Goal: Information Seeking & Learning: Learn about a topic

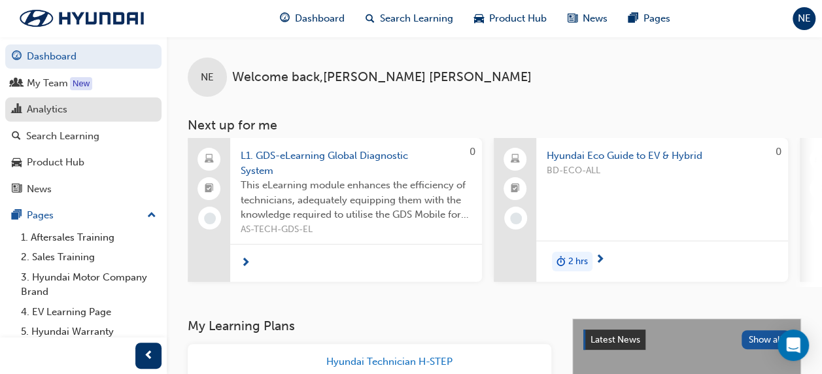
click at [50, 105] on div "Analytics" at bounding box center [47, 109] width 41 height 15
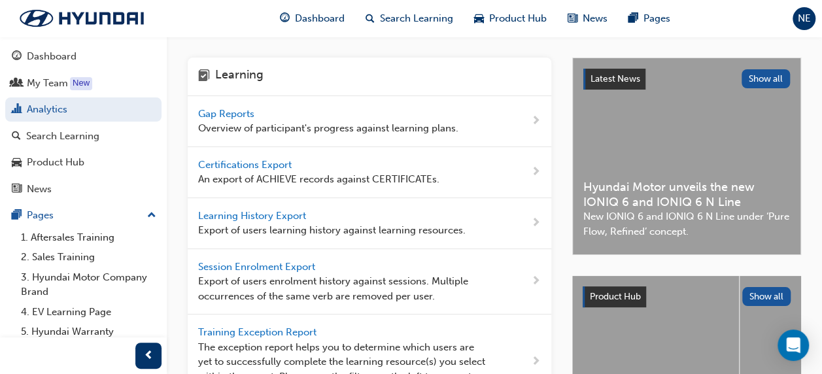
click at [230, 116] on span "Gap Reports" at bounding box center [227, 114] width 59 height 12
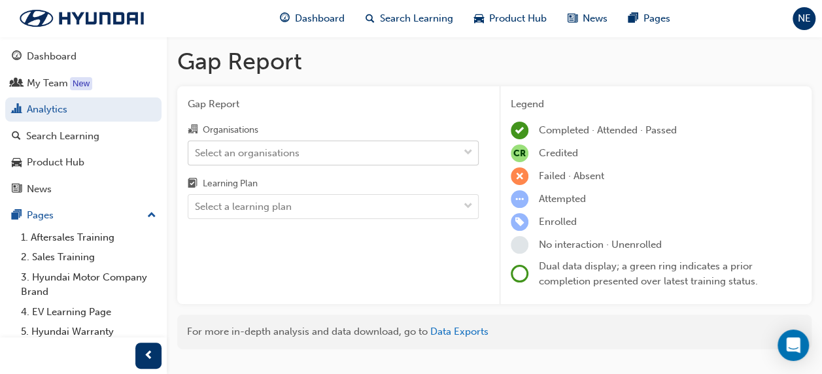
click at [308, 151] on div "Select an organisations" at bounding box center [323, 152] width 270 height 23
click at [196, 151] on input "Organisations Select an organisations" at bounding box center [195, 151] width 1 height 11
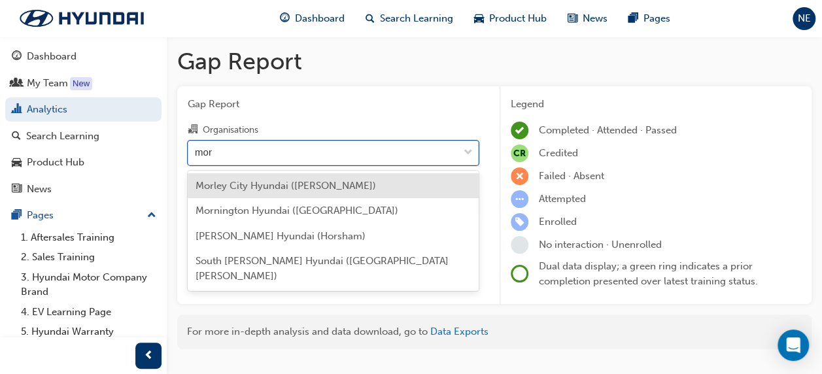
type input "morn"
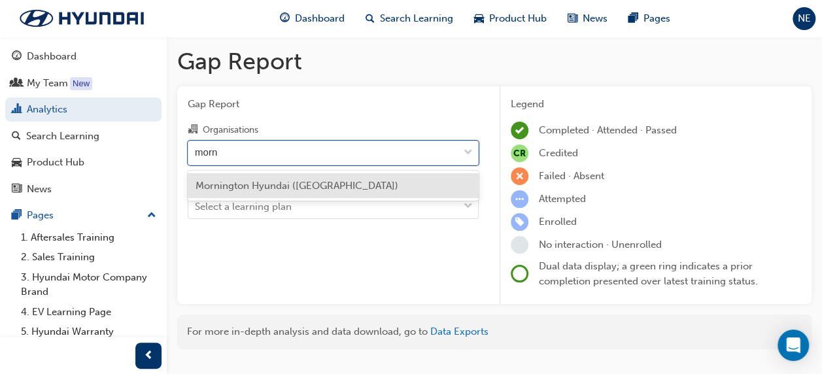
click at [319, 188] on span "Mornington Hyundai ([GEOGRAPHIC_DATA])" at bounding box center [296, 186] width 203 height 12
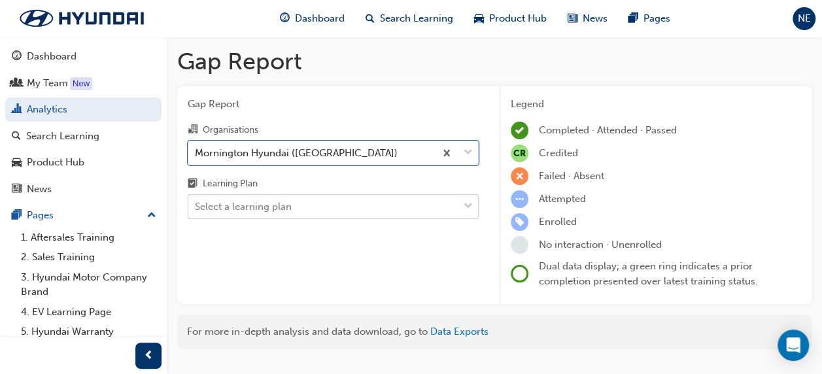
click at [322, 212] on body "Your version of Internet Explorer is outdated and not supported. Please upgrade…" at bounding box center [411, 187] width 822 height 374
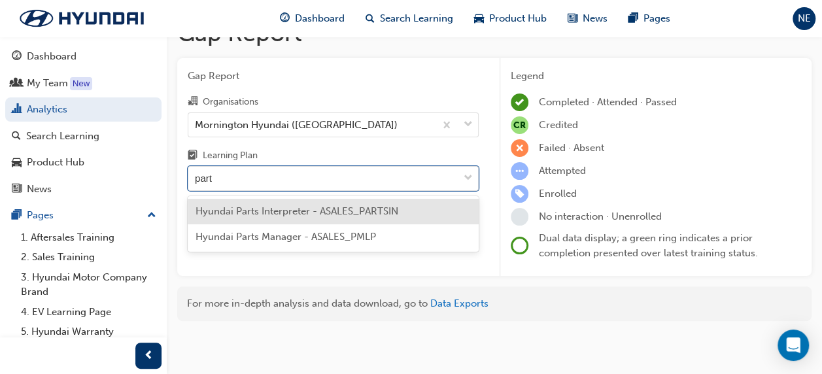
type input "parts"
click at [284, 214] on span "Hyundai Parts Interpreter - ASALES_PARTSIN" at bounding box center [296, 211] width 203 height 12
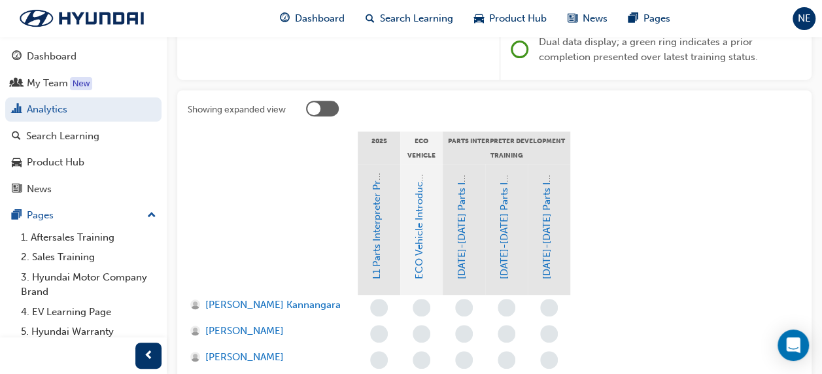
scroll to position [290, 0]
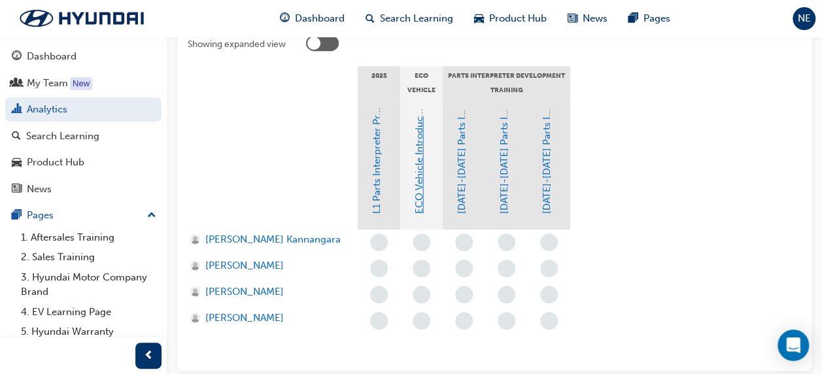
click at [414, 176] on link "ECO Vehicle Introduction and Safety Awareness" at bounding box center [419, 106] width 12 height 216
